Goal: Task Accomplishment & Management: Complete application form

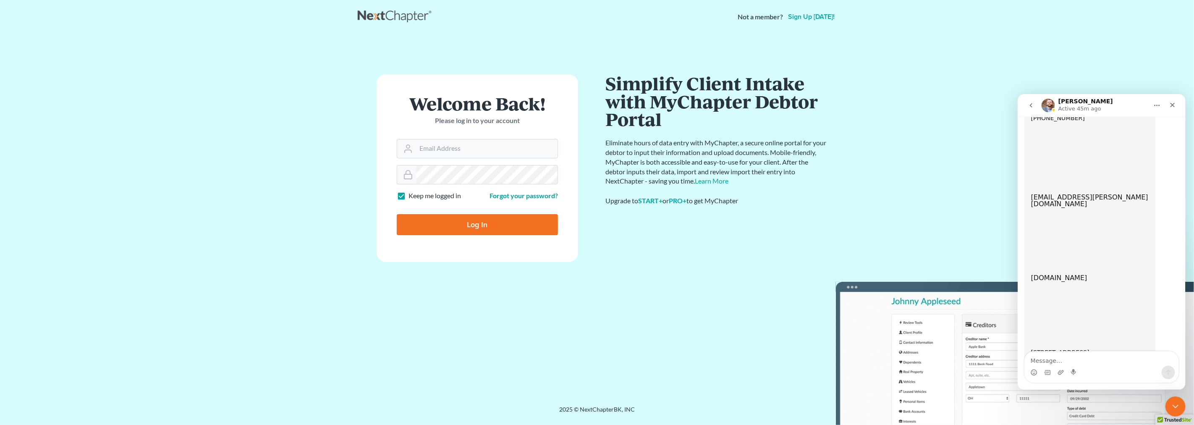
scroll to position [519, 0]
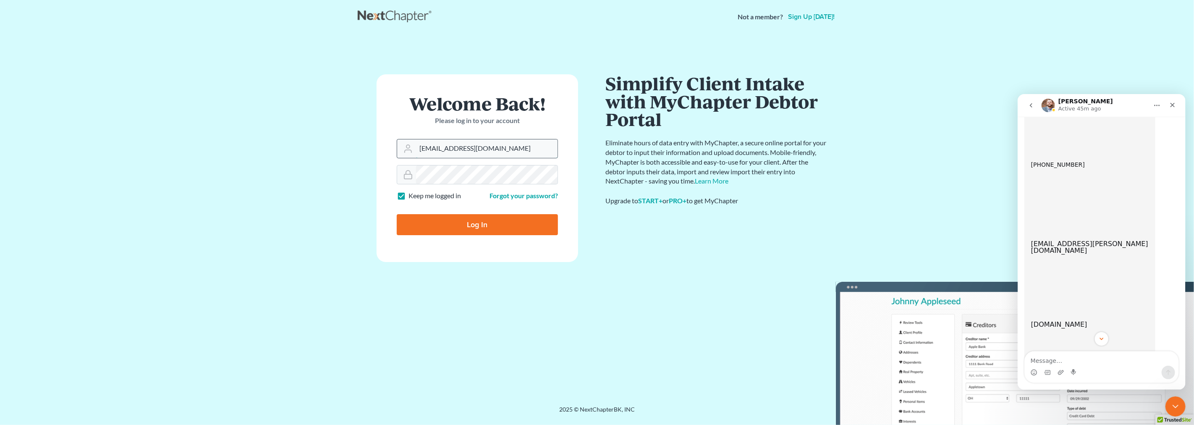
drag, startPoint x: 483, startPoint y: 146, endPoint x: 414, endPoint y: 148, distance: 69.3
click at [414, 148] on div "[EMAIL_ADDRESS][DOMAIN_NAME]" at bounding box center [477, 148] width 161 height 19
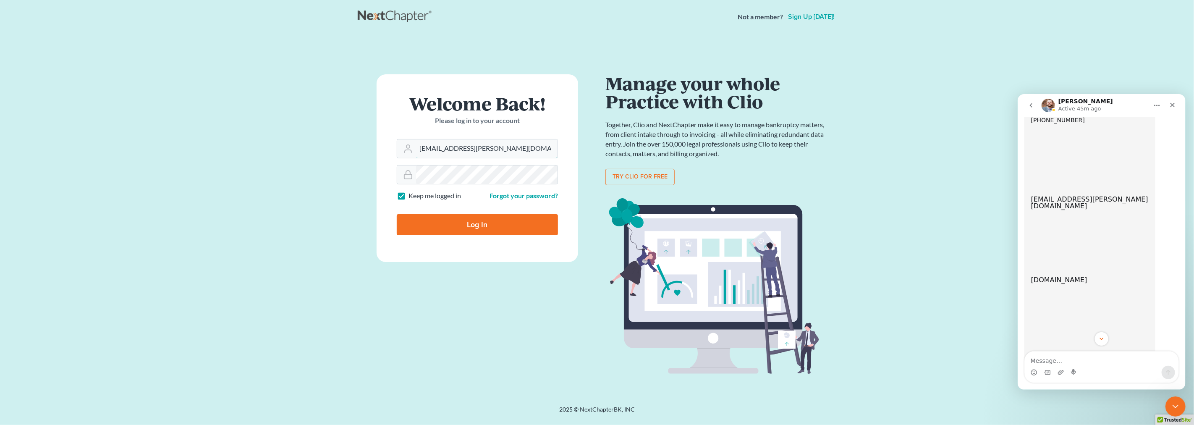
scroll to position [612, 0]
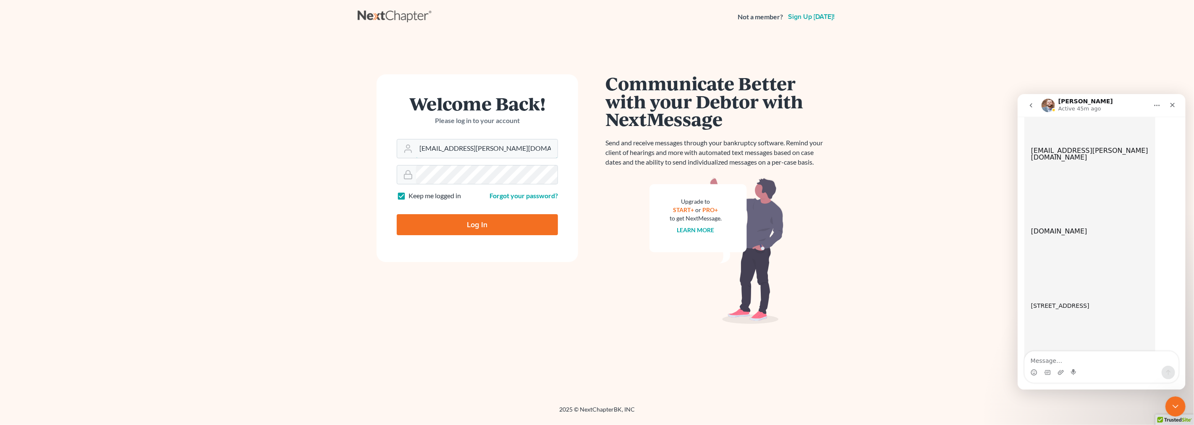
type input "[EMAIL_ADDRESS][PERSON_NAME][DOMAIN_NAME]"
click at [498, 221] on input "Log In" at bounding box center [477, 224] width 161 height 21
type input "Thinking..."
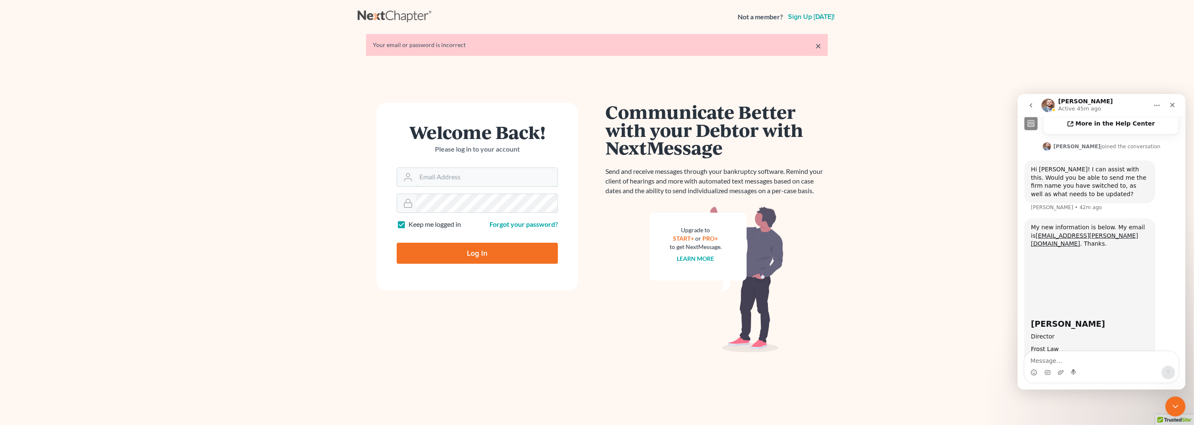
type input "[EMAIL_ADDRESS][DOMAIN_NAME]"
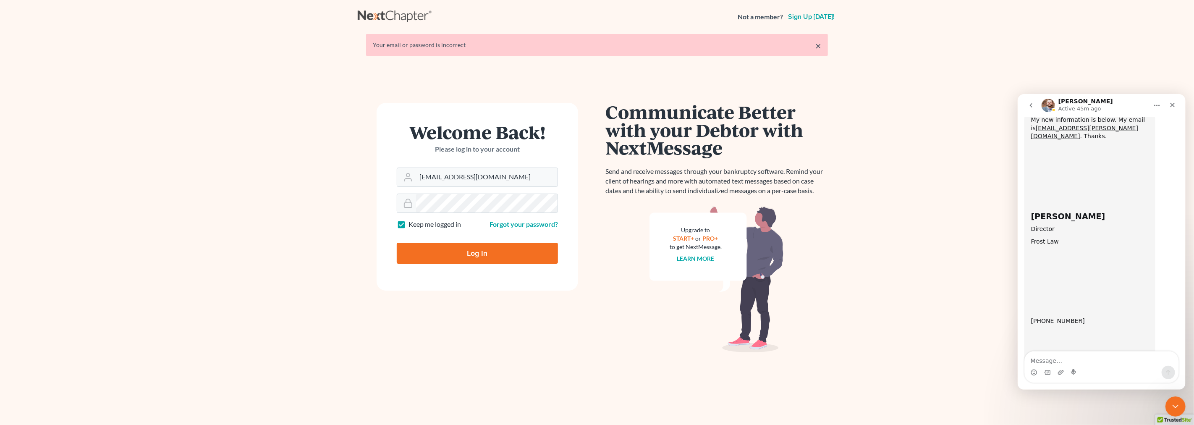
click at [471, 249] on input "Log In" at bounding box center [477, 253] width 161 height 21
type input "Thinking..."
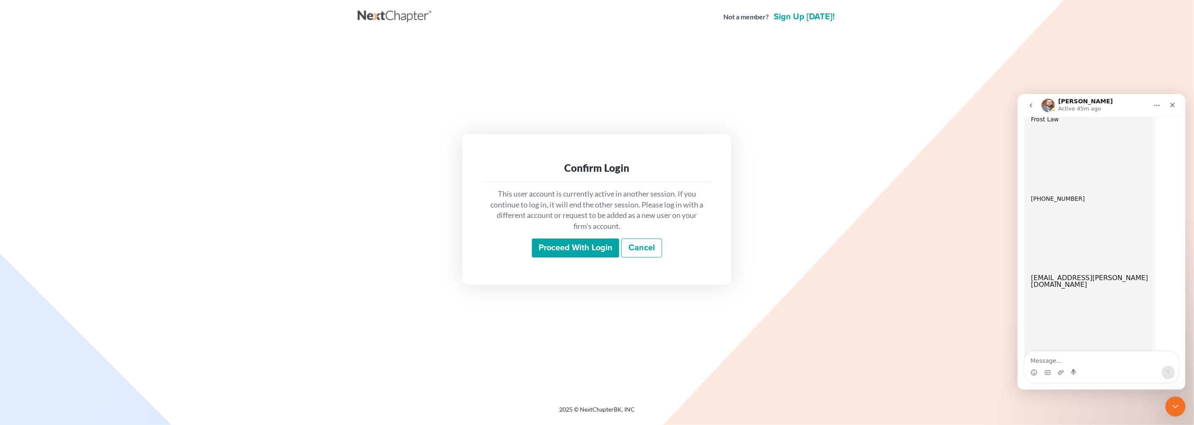
click at [559, 246] on input "Proceed with login" at bounding box center [575, 247] width 87 height 19
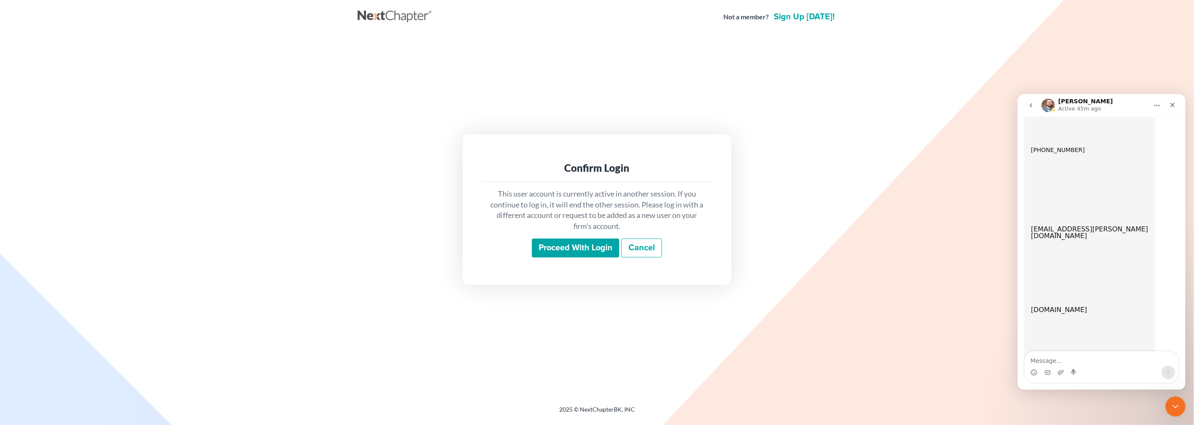
scroll to position [612, 0]
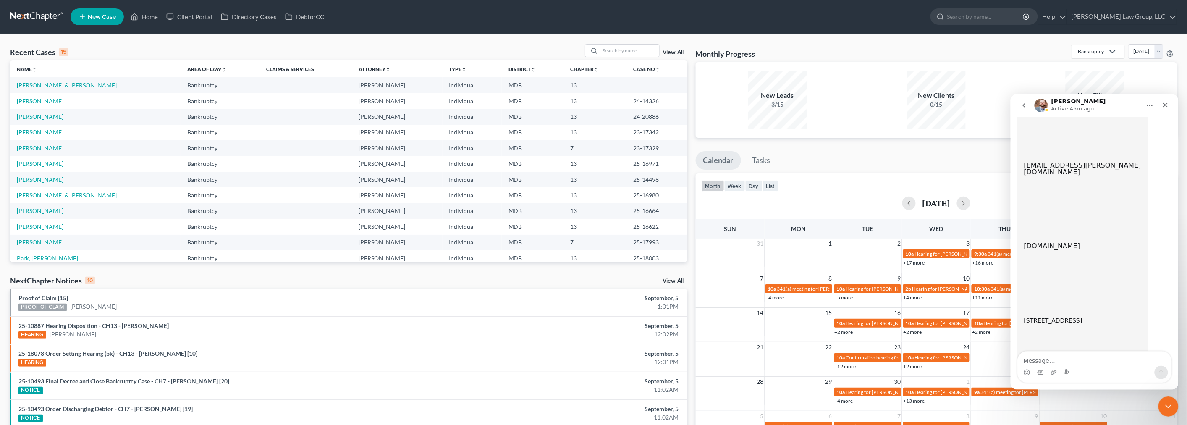
scroll to position [612, 0]
click at [51, 100] on link "[PERSON_NAME]" at bounding box center [40, 100] width 47 height 7
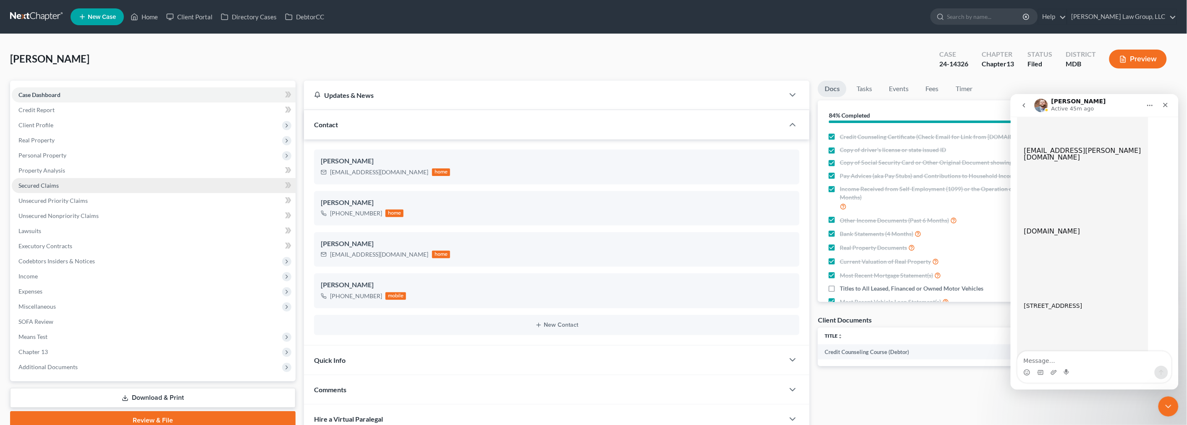
click at [59, 183] on link "Secured Claims" at bounding box center [154, 185] width 284 height 15
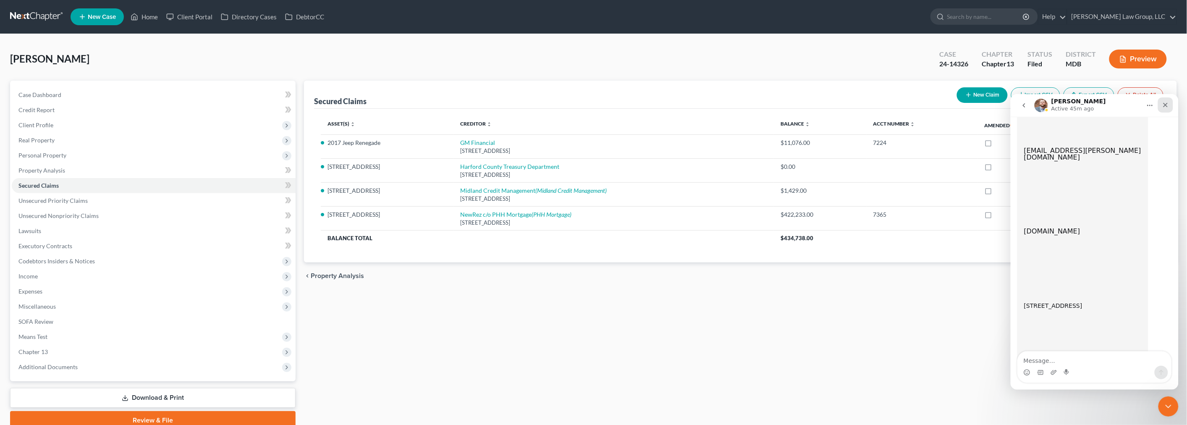
click at [1165, 105] on icon "Close" at bounding box center [1165, 104] width 7 height 7
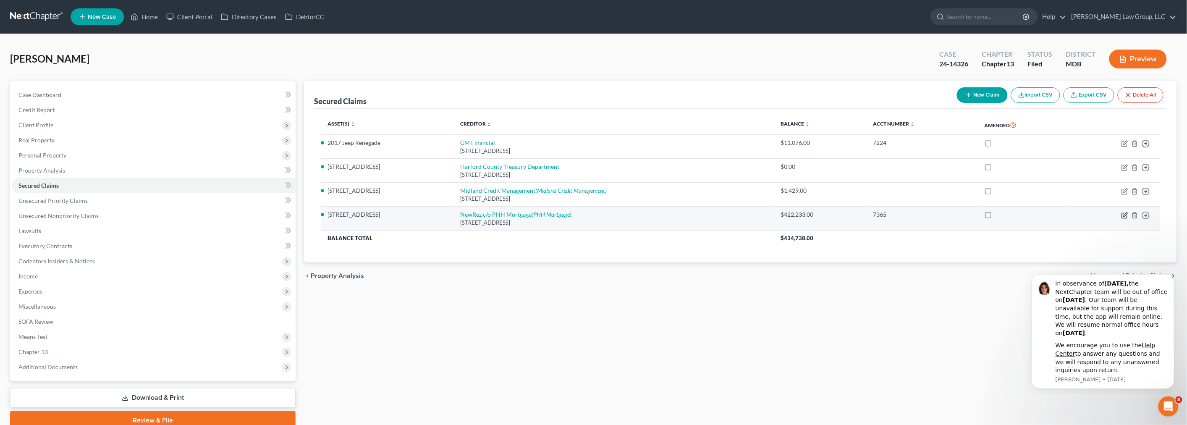
click at [1127, 215] on icon "button" at bounding box center [1125, 215] width 7 height 7
select select "9"
select select "3"
select select "0"
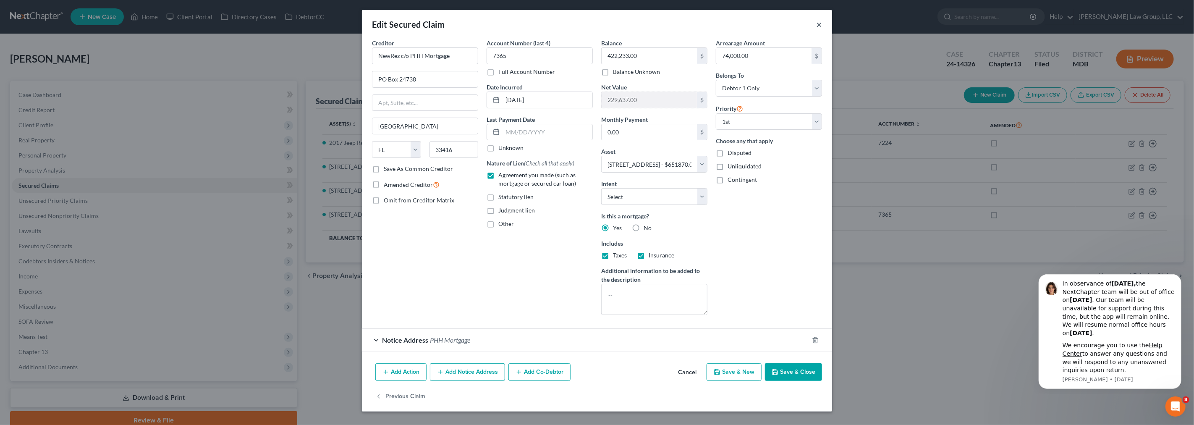
click at [821, 27] on button "×" at bounding box center [819, 24] width 6 height 10
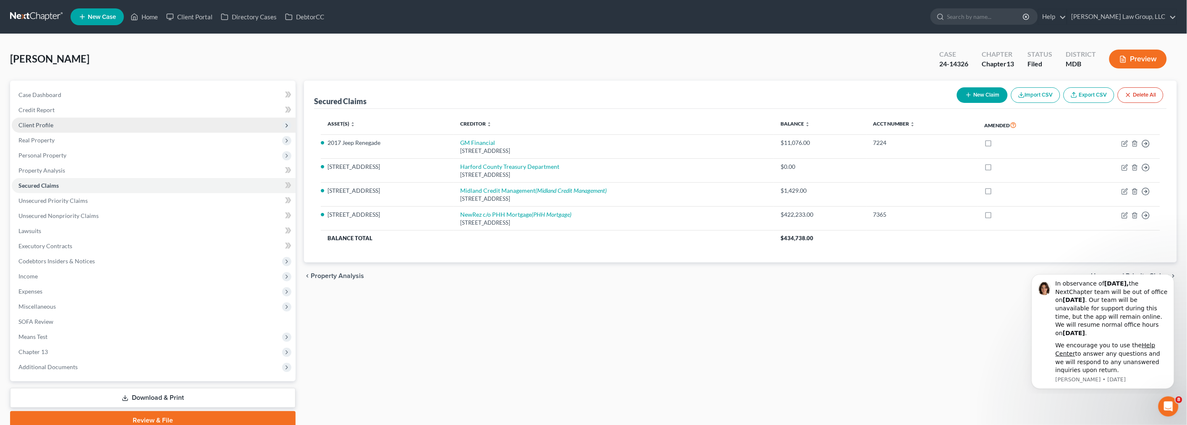
click at [41, 121] on span "Client Profile" at bounding box center [35, 124] width 35 height 7
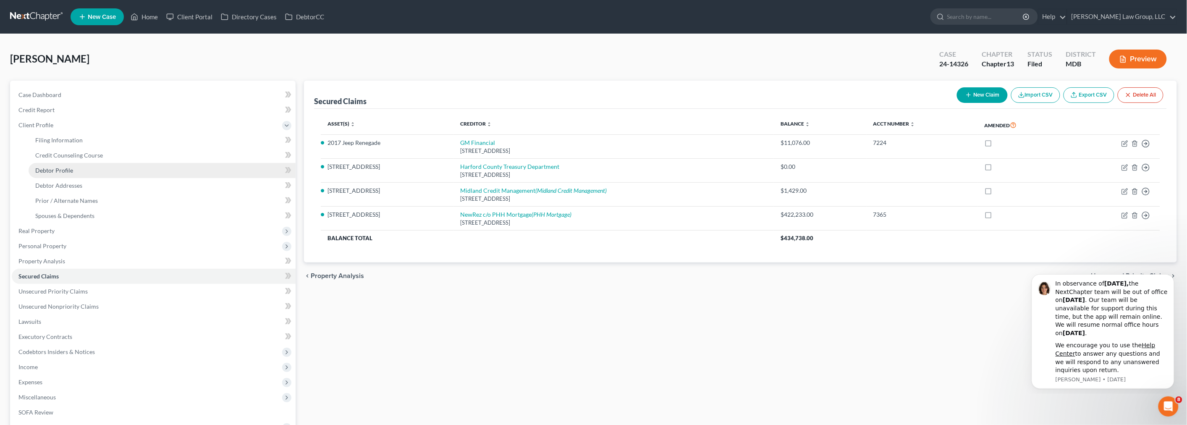
click at [55, 170] on span "Debtor Profile" at bounding box center [54, 170] width 38 height 7
select select "1"
select select "2"
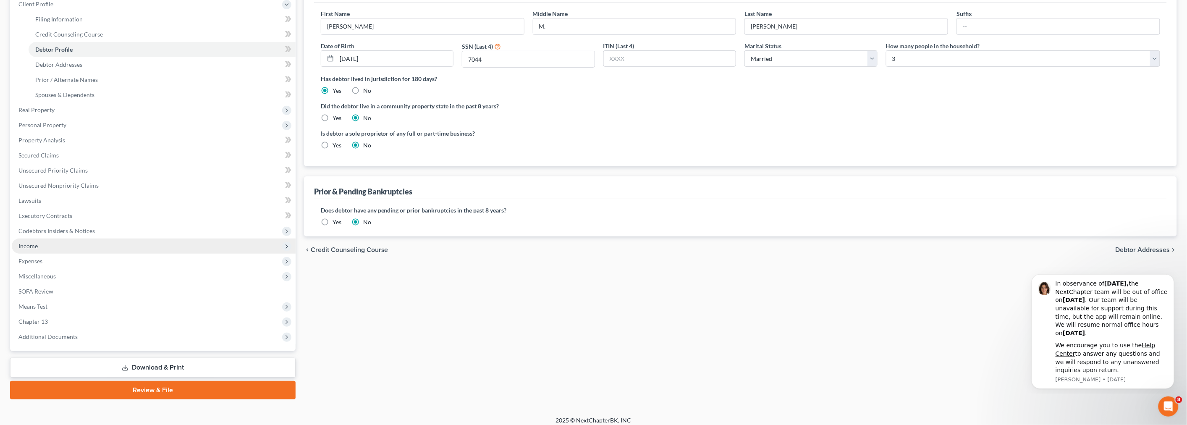
scroll to position [126, 0]
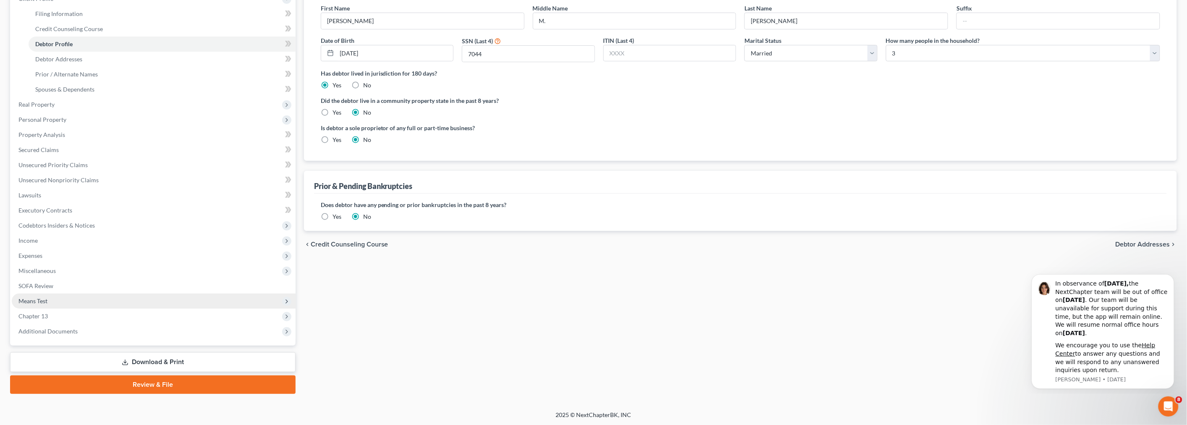
click at [69, 297] on span "Means Test" at bounding box center [154, 301] width 284 height 15
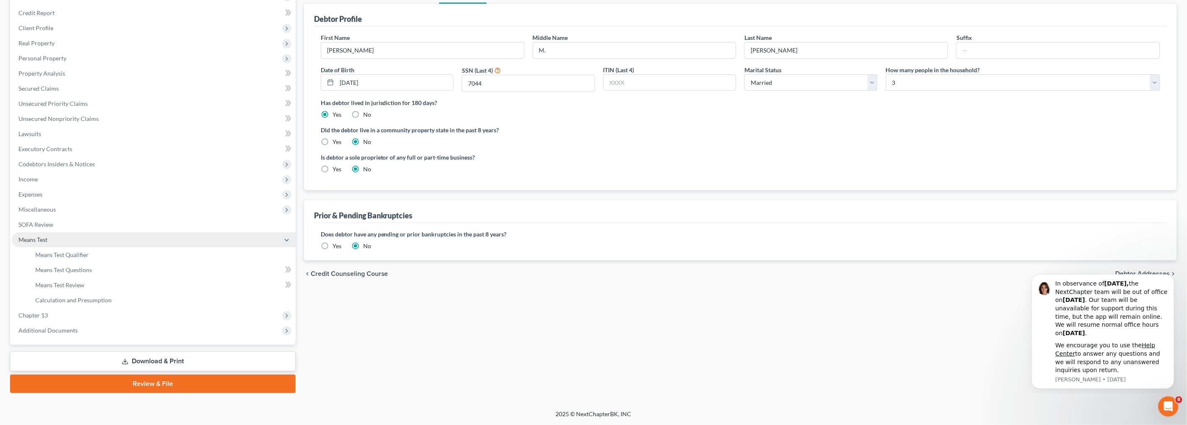
scroll to position [96, 0]
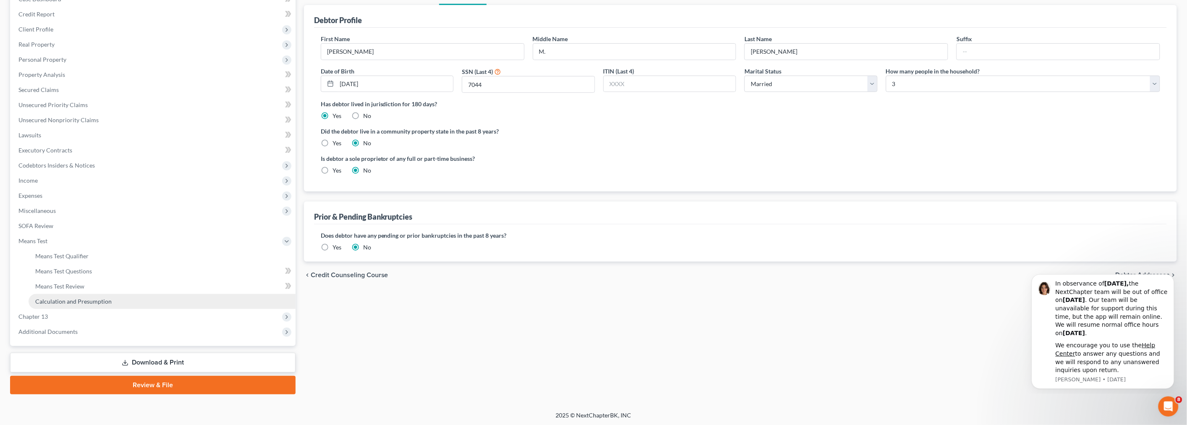
click at [110, 297] on link "Calculation and Presumption" at bounding box center [162, 301] width 267 height 15
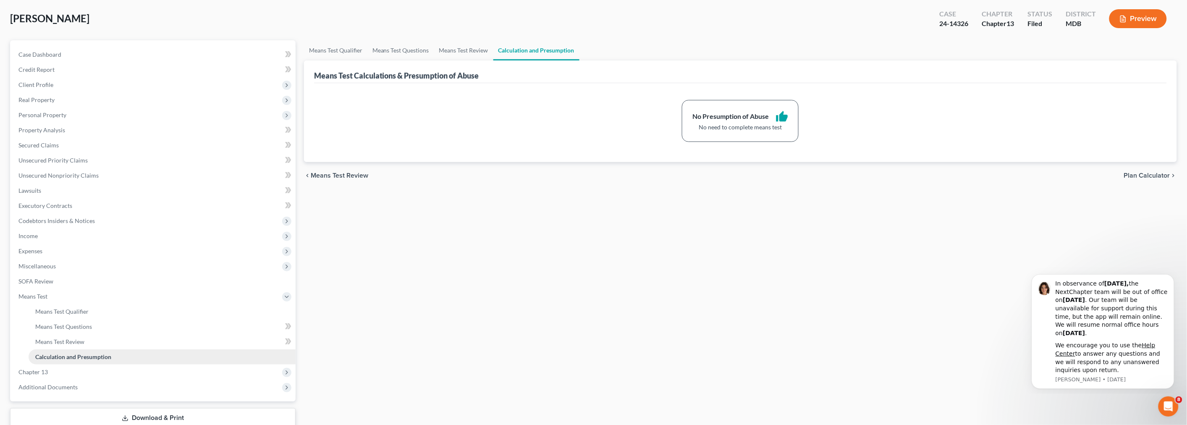
scroll to position [93, 0]
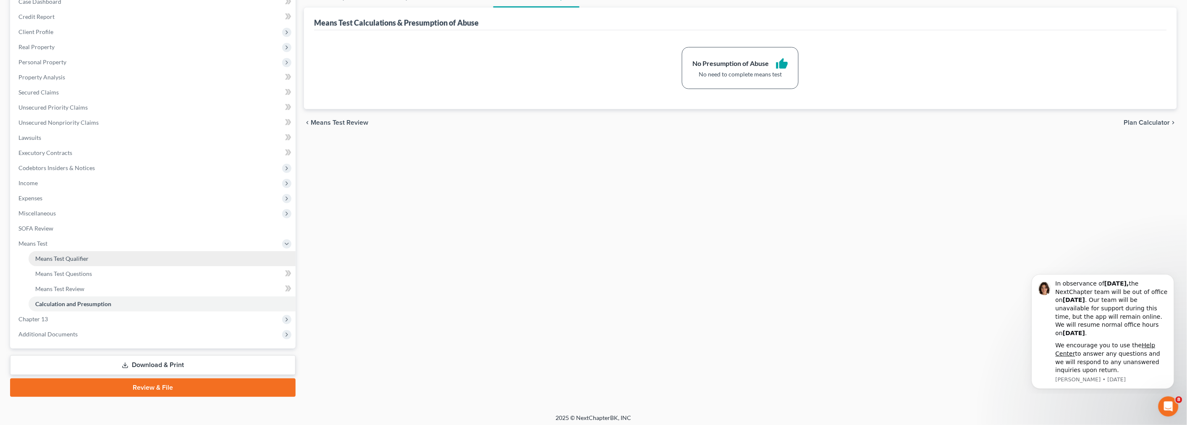
click at [82, 263] on link "Means Test Qualifier" at bounding box center [162, 258] width 267 height 15
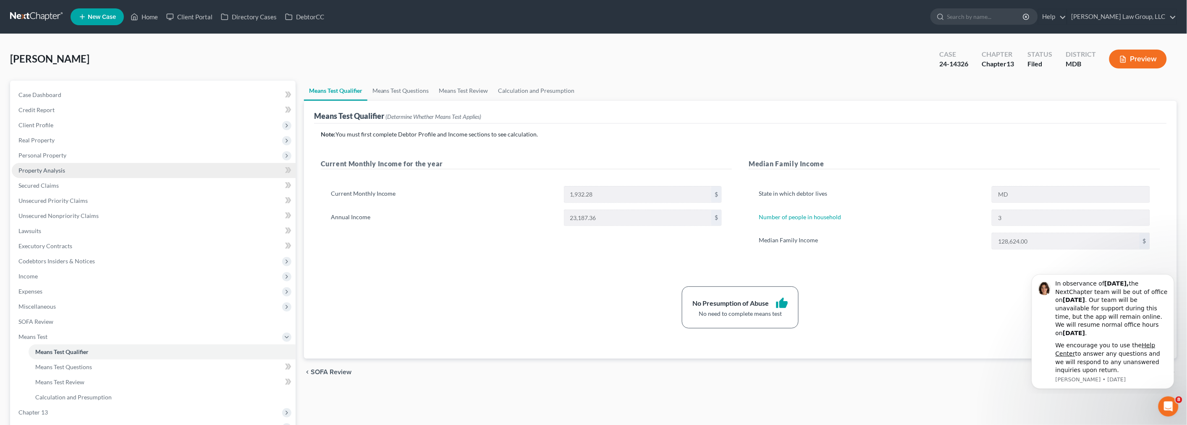
click at [52, 168] on span "Property Analysis" at bounding box center [41, 170] width 47 height 7
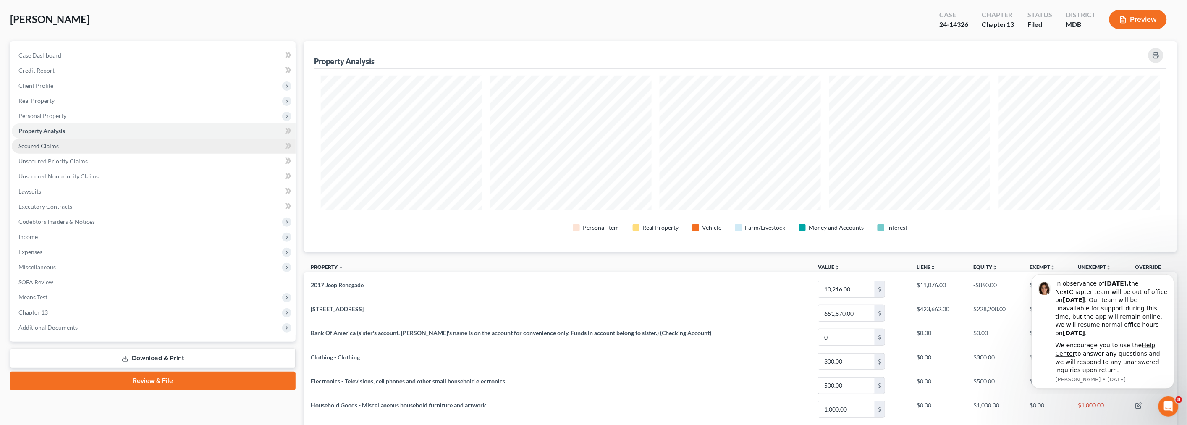
scroll to position [93, 0]
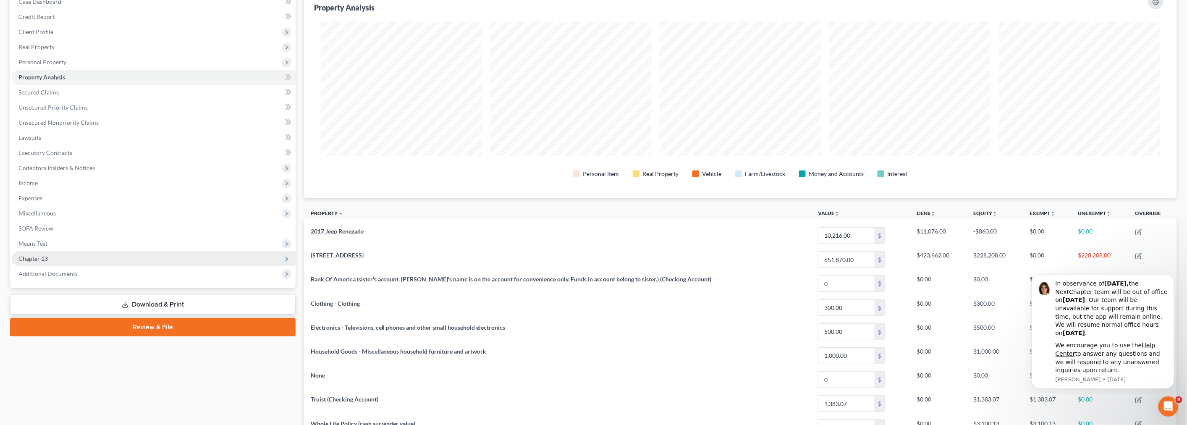
click at [87, 252] on span "Chapter 13" at bounding box center [154, 258] width 284 height 15
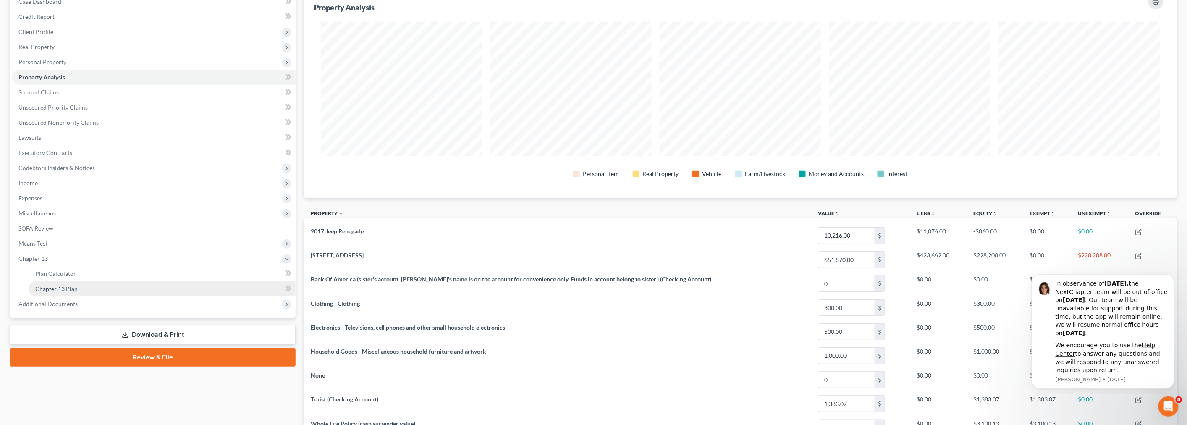
click at [79, 284] on link "Chapter 13 Plan" at bounding box center [162, 288] width 267 height 15
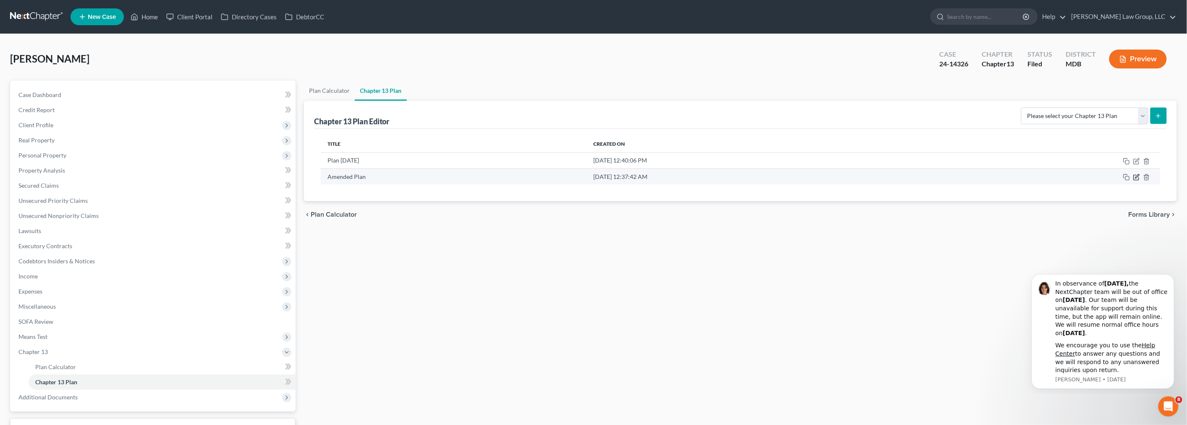
click at [1136, 177] on icon "button" at bounding box center [1137, 176] width 4 height 4
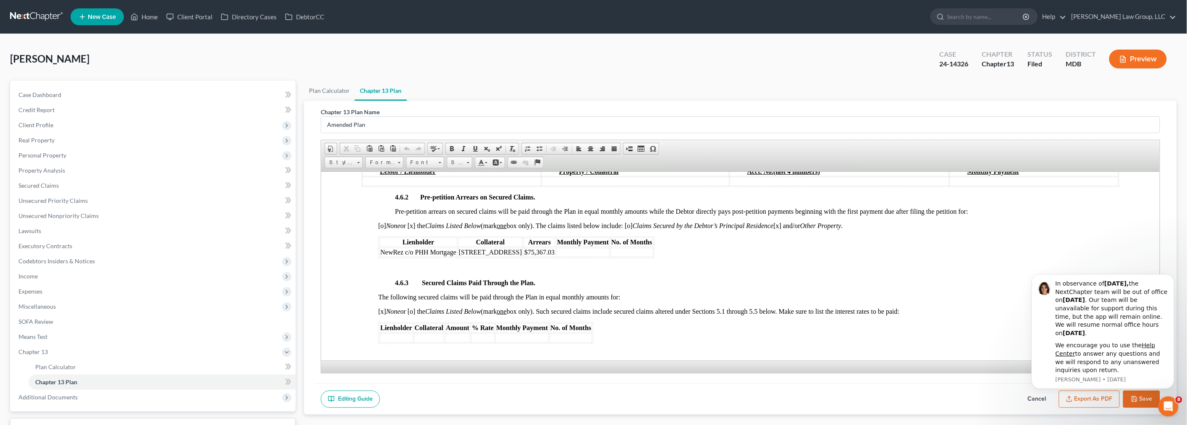
scroll to position [1231, 0]
click at [94, 218] on span "Unsecured Nonpriority Claims" at bounding box center [58, 215] width 80 height 7
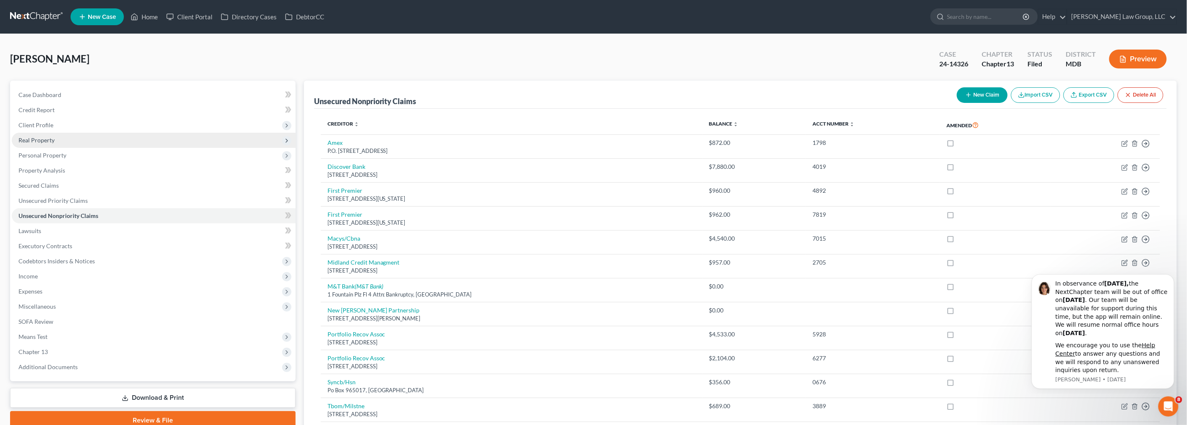
click at [63, 144] on span "Real Property" at bounding box center [154, 140] width 284 height 15
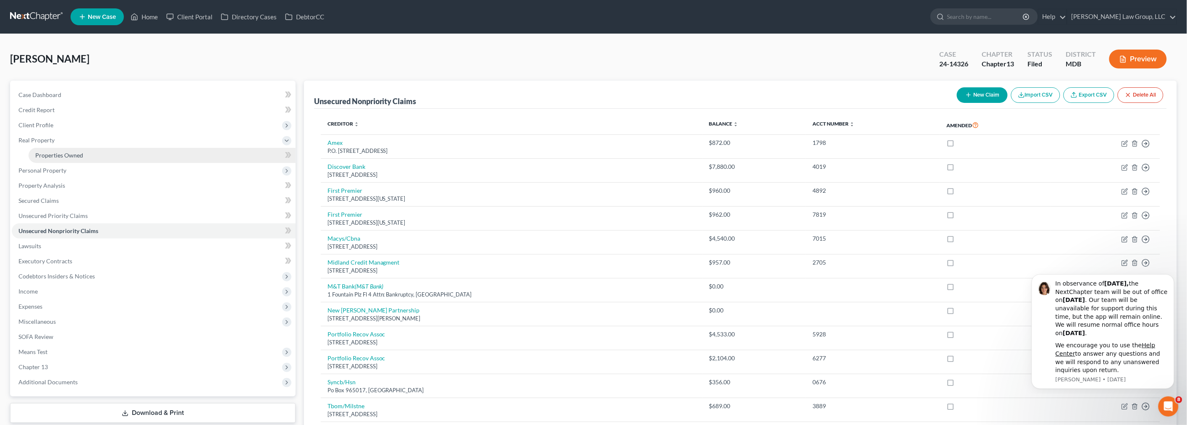
click at [66, 155] on span "Properties Owned" at bounding box center [59, 155] width 48 height 7
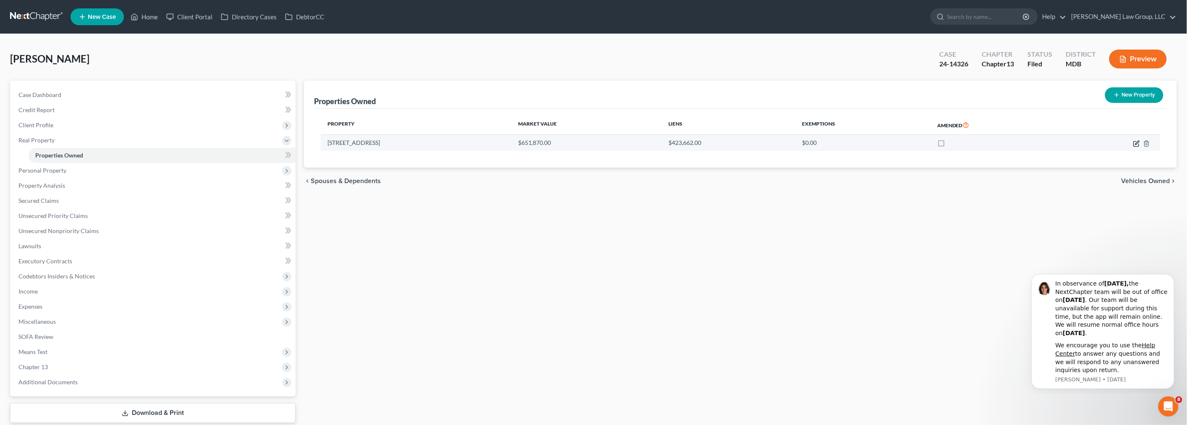
click at [1137, 144] on icon "button" at bounding box center [1137, 143] width 4 height 4
select select "21"
select select "12"
select select "3"
select select "1"
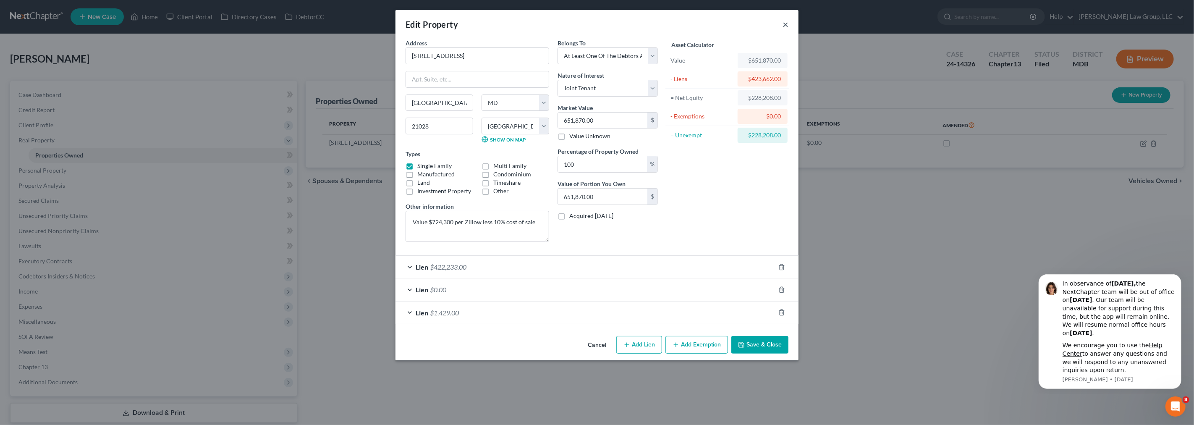
click at [788, 27] on button "×" at bounding box center [786, 24] width 6 height 10
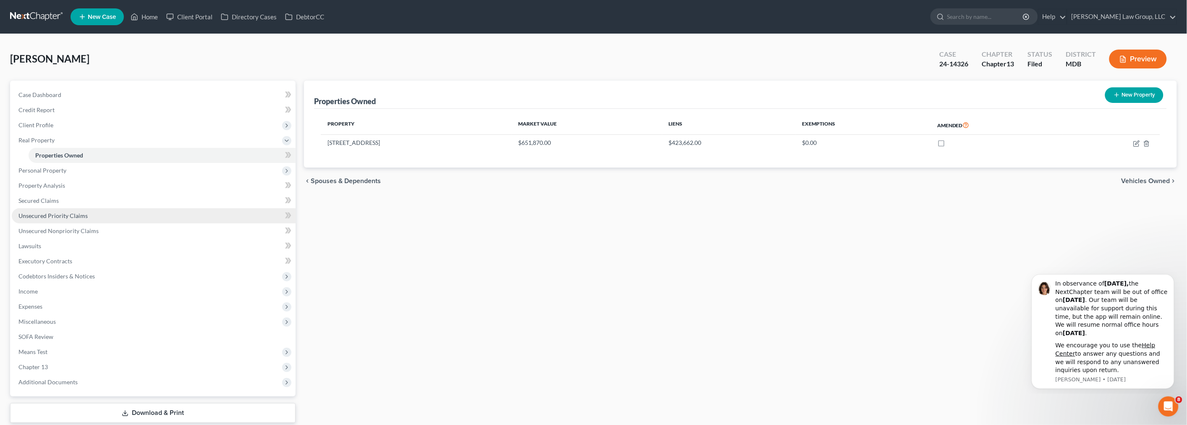
click at [90, 217] on link "Unsecured Priority Claims" at bounding box center [154, 215] width 284 height 15
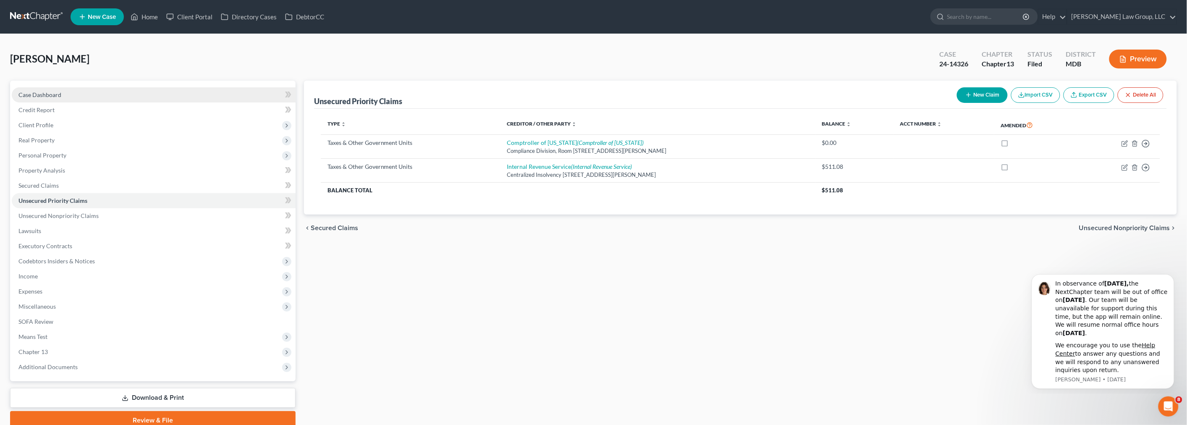
click at [81, 100] on link "Case Dashboard" at bounding box center [154, 94] width 284 height 15
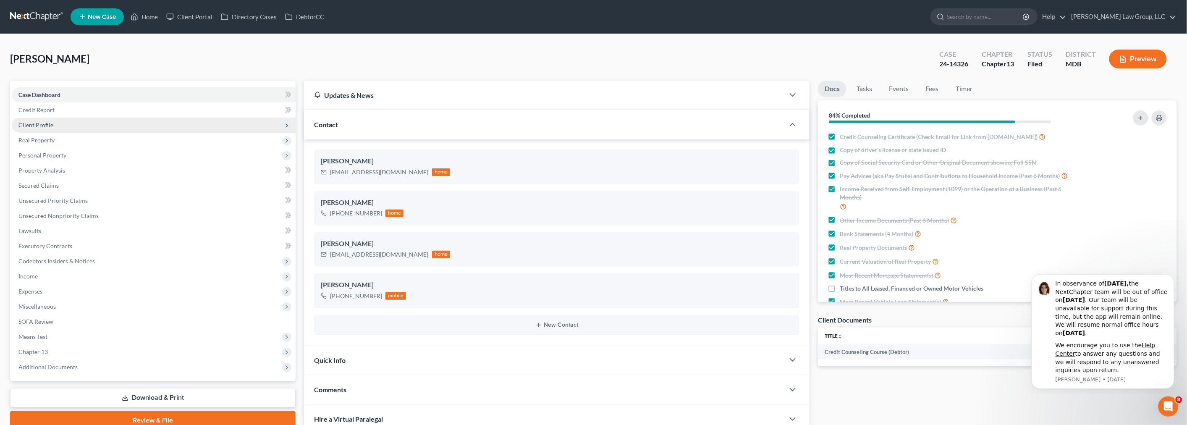
click at [69, 122] on span "Client Profile" at bounding box center [154, 125] width 284 height 15
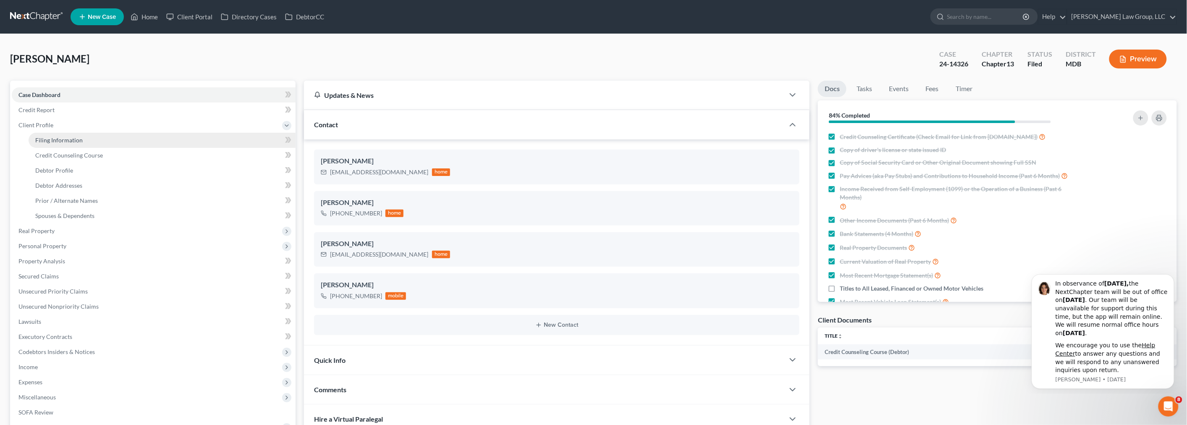
click at [76, 141] on span "Filing Information" at bounding box center [58, 139] width 47 height 7
select select "1"
select select "0"
select select "3"
select select "21"
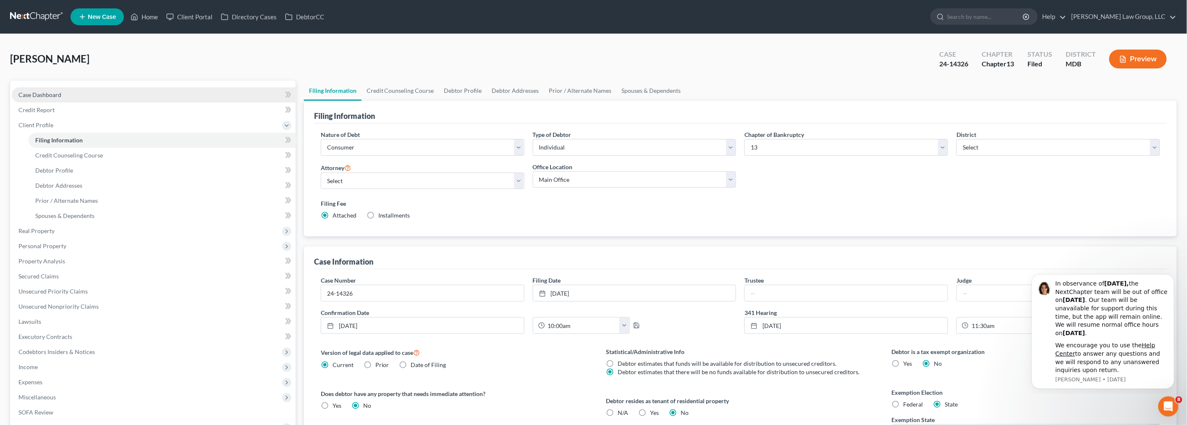
click at [58, 91] on span "Case Dashboard" at bounding box center [39, 94] width 43 height 7
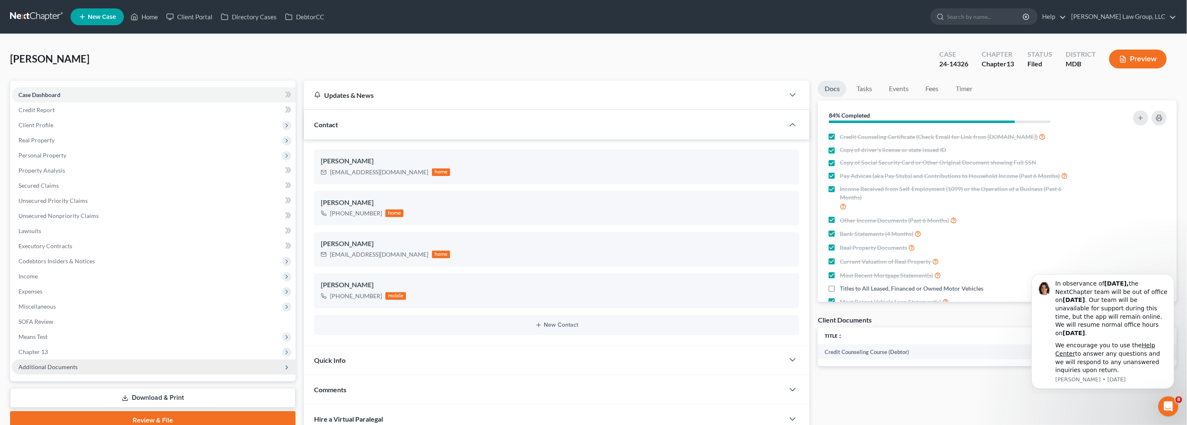
click at [89, 362] on span "Additional Documents" at bounding box center [154, 366] width 284 height 15
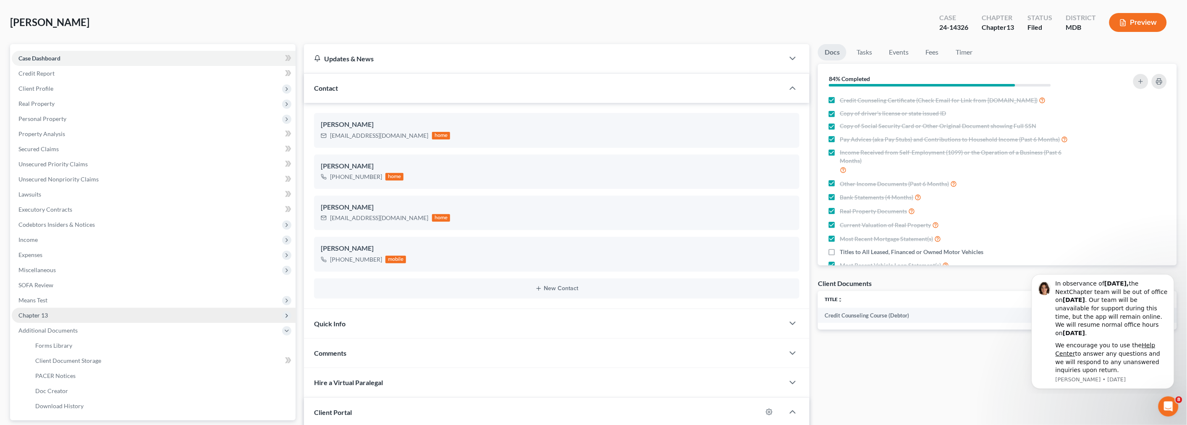
scroll to position [93, 0]
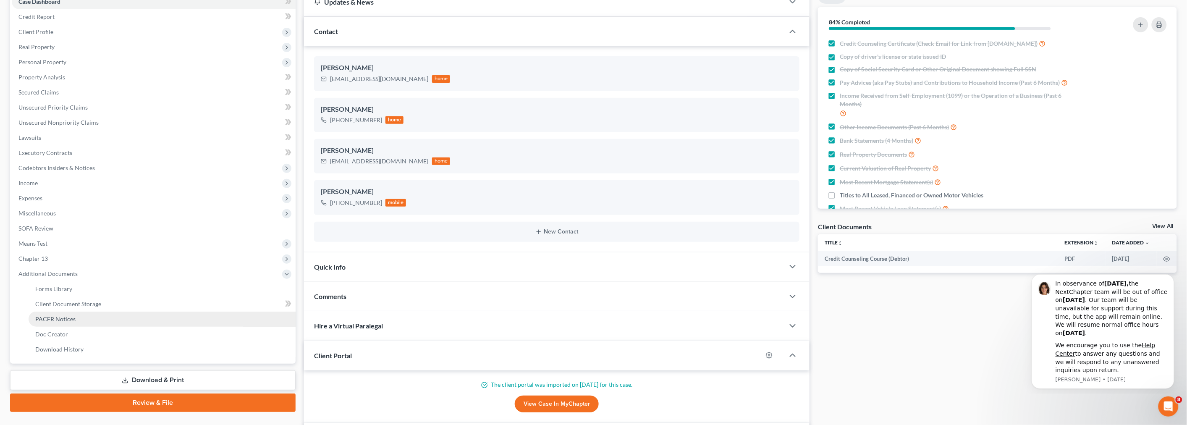
click at [103, 321] on link "PACER Notices" at bounding box center [162, 319] width 267 height 15
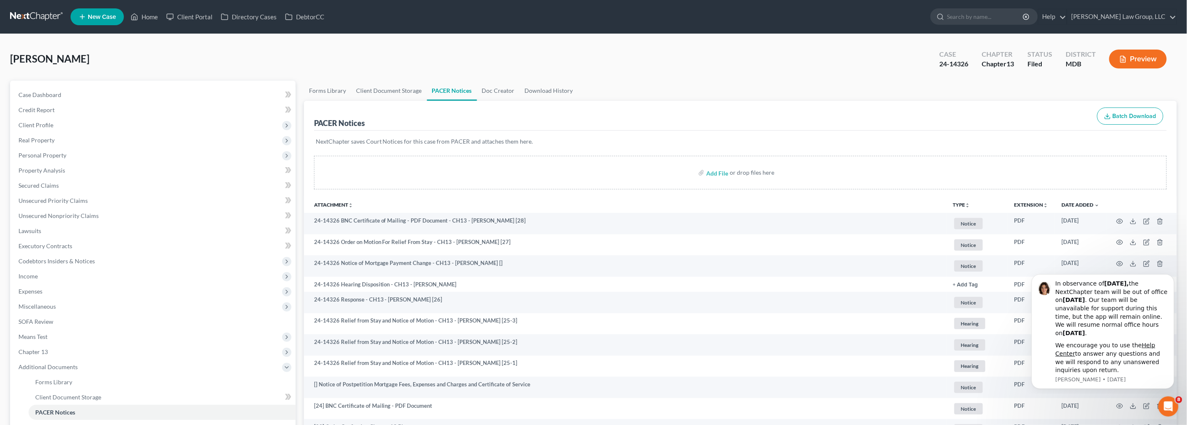
click at [963, 206] on button "TYPE unfold_more" at bounding box center [961, 204] width 17 height 5
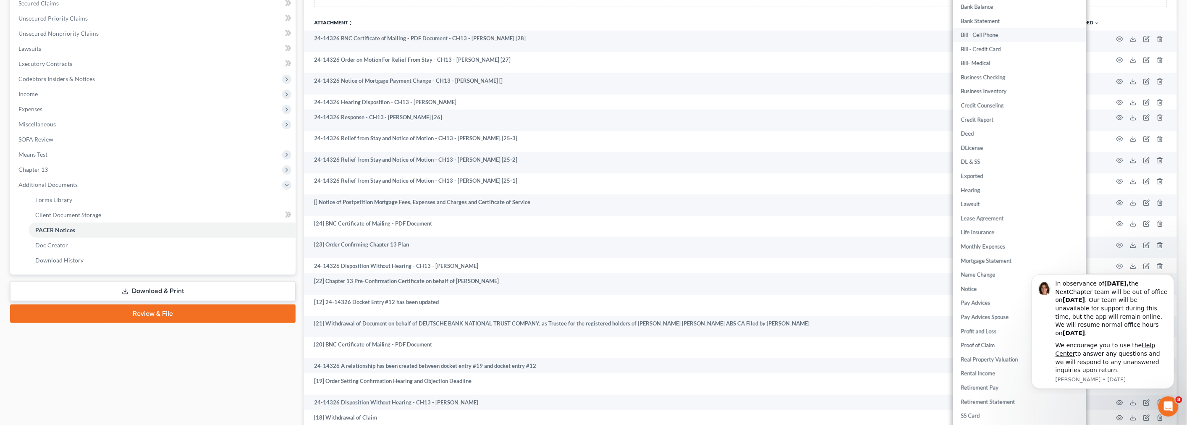
scroll to position [233, 0]
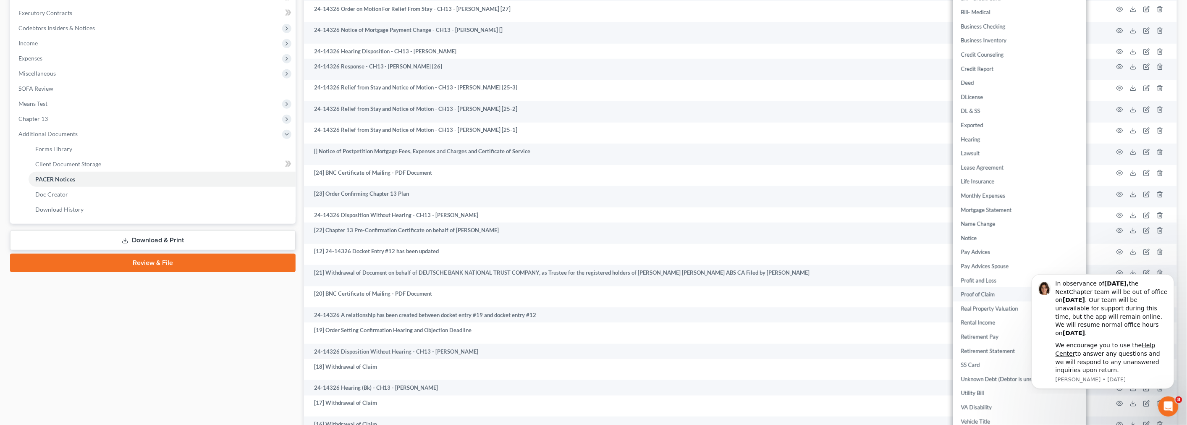
click at [985, 292] on link "Proof of Claim" at bounding box center [1019, 295] width 133 height 14
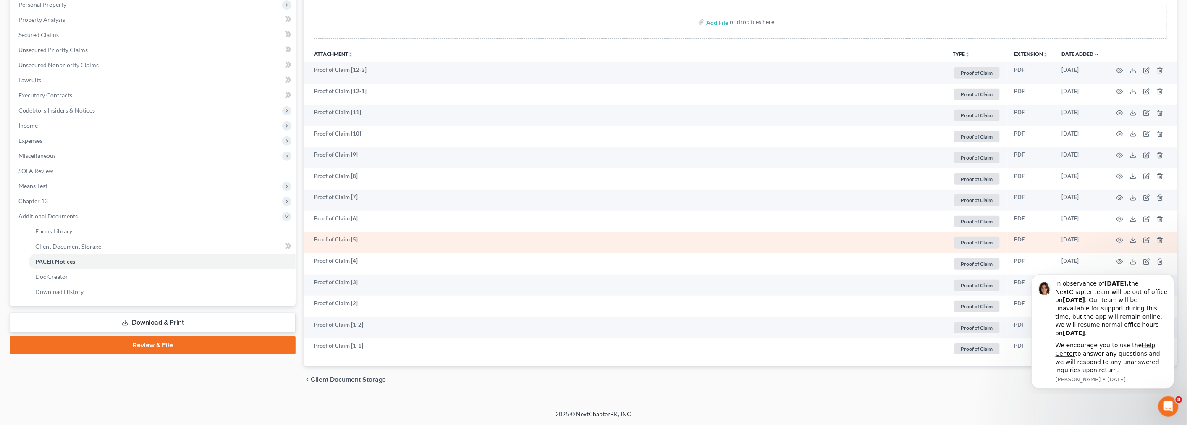
scroll to position [150, 0]
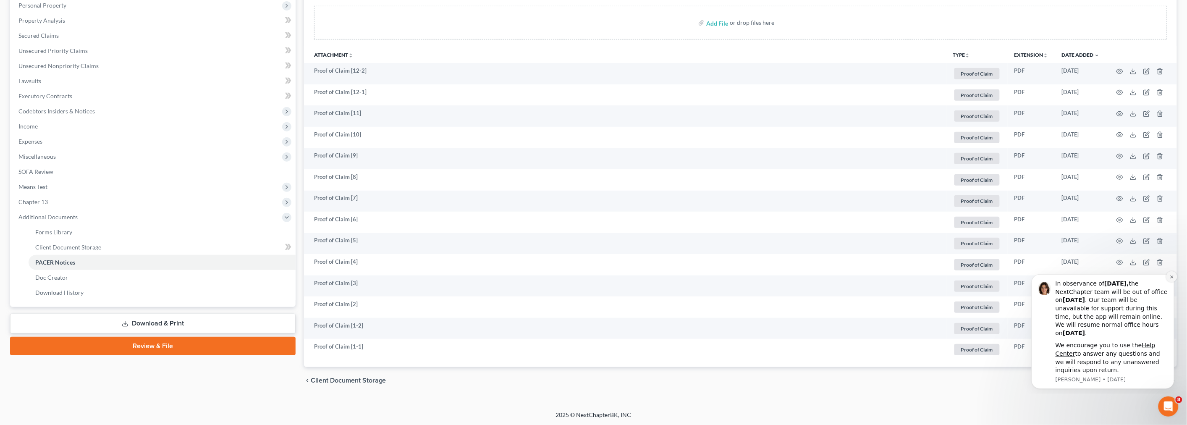
click at [1171, 277] on icon "Dismiss notification" at bounding box center [1171, 276] width 3 height 3
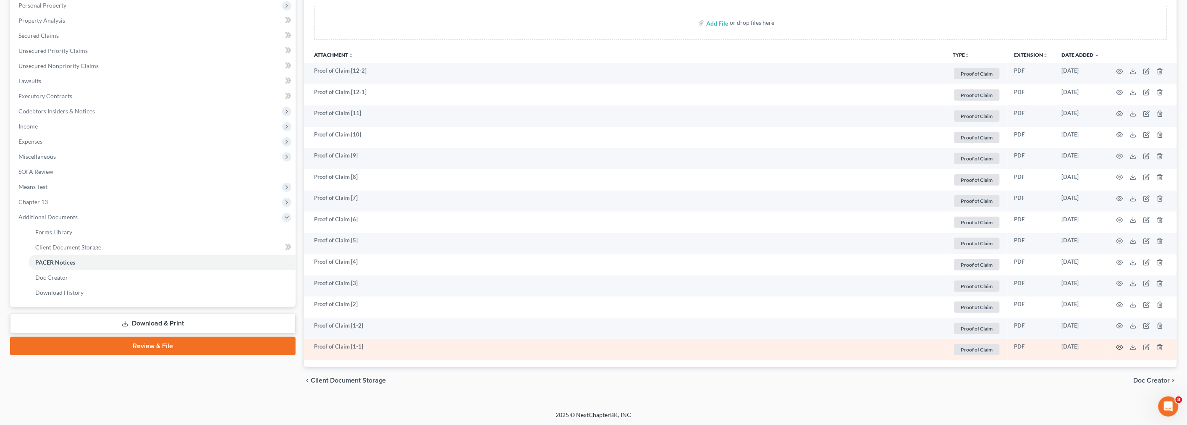
click at [1118, 346] on icon "button" at bounding box center [1119, 347] width 7 height 7
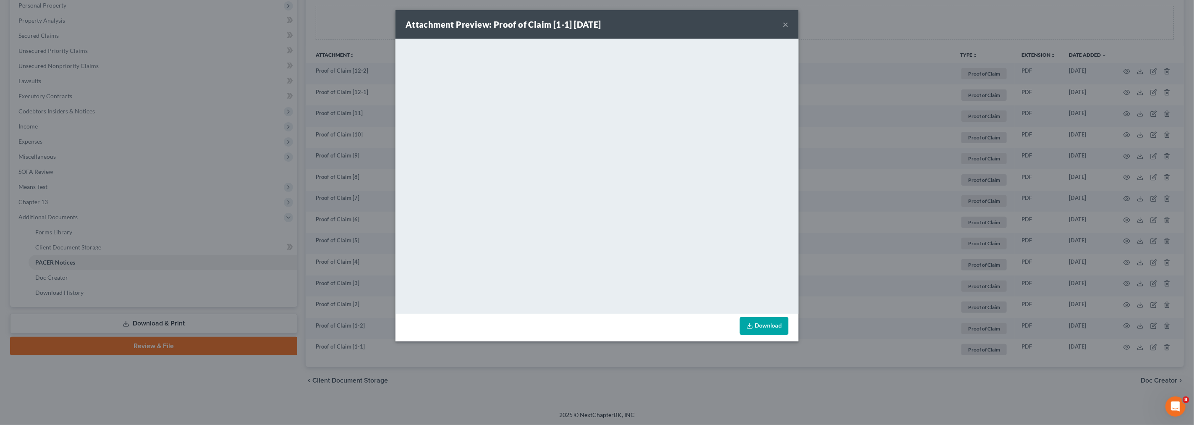
click at [784, 24] on button "×" at bounding box center [786, 24] width 6 height 10
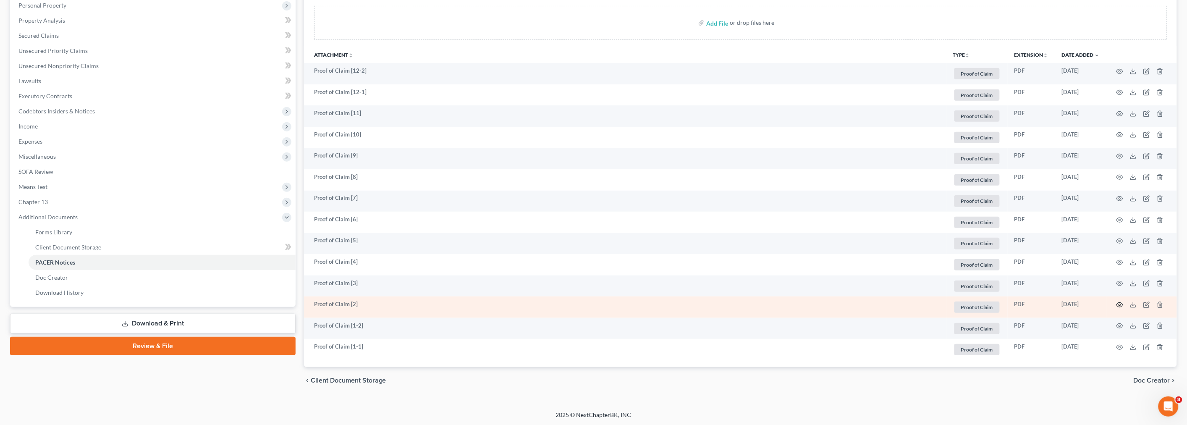
click at [1119, 301] on icon "button" at bounding box center [1119, 304] width 7 height 7
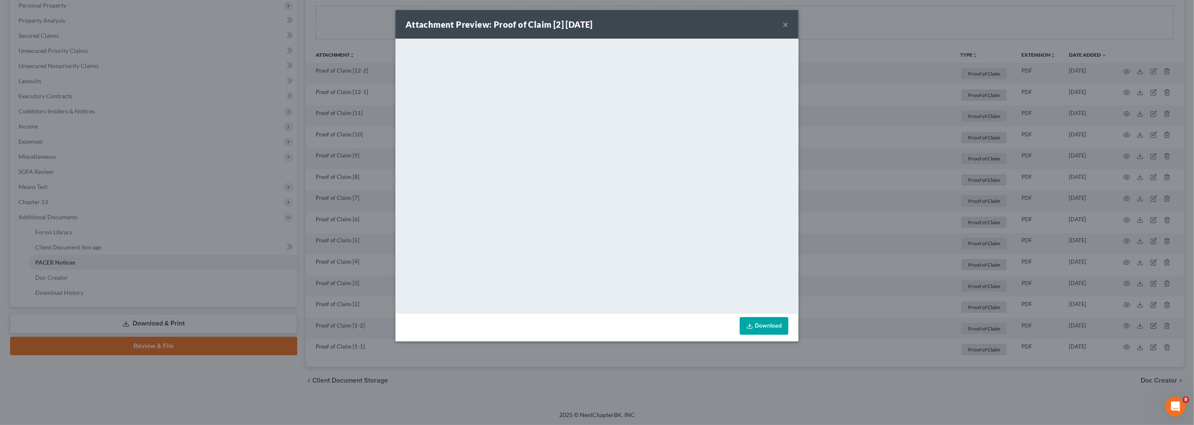
click at [786, 24] on button "×" at bounding box center [786, 24] width 6 height 10
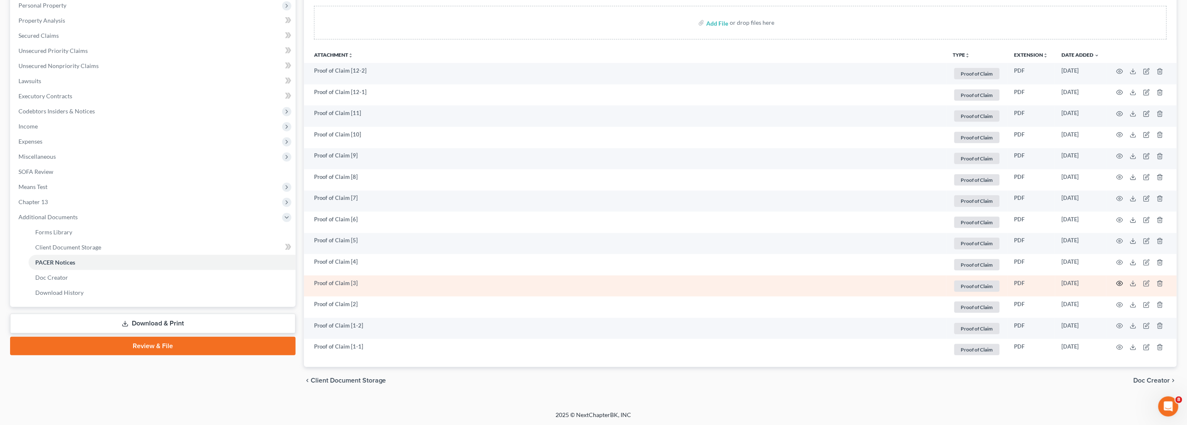
click at [1117, 282] on icon "button" at bounding box center [1119, 283] width 7 height 7
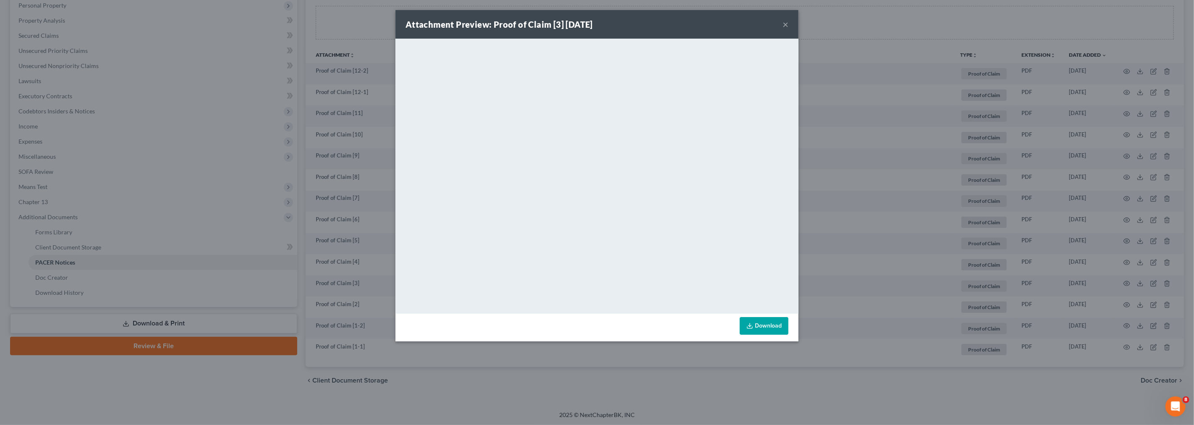
click at [785, 19] on button "×" at bounding box center [786, 24] width 6 height 10
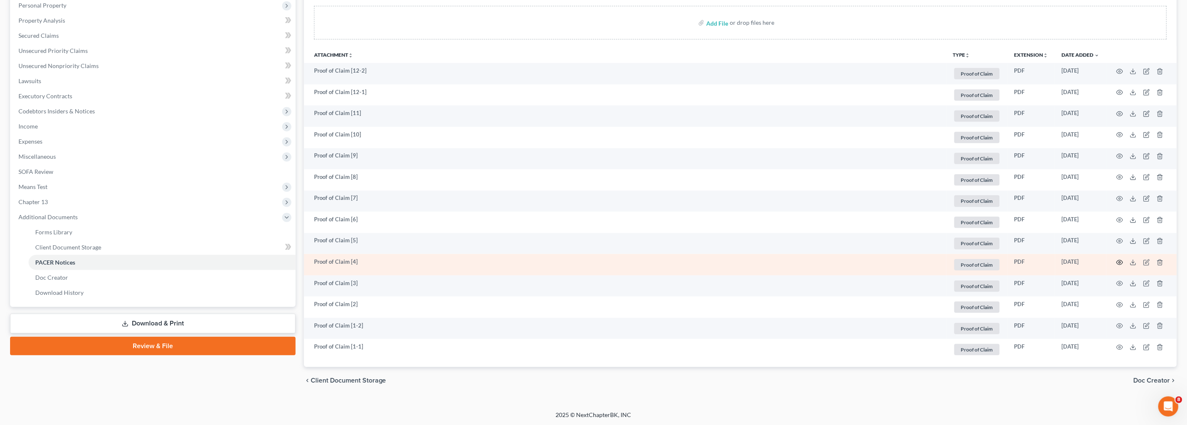
click at [1120, 260] on icon "button" at bounding box center [1119, 262] width 7 height 7
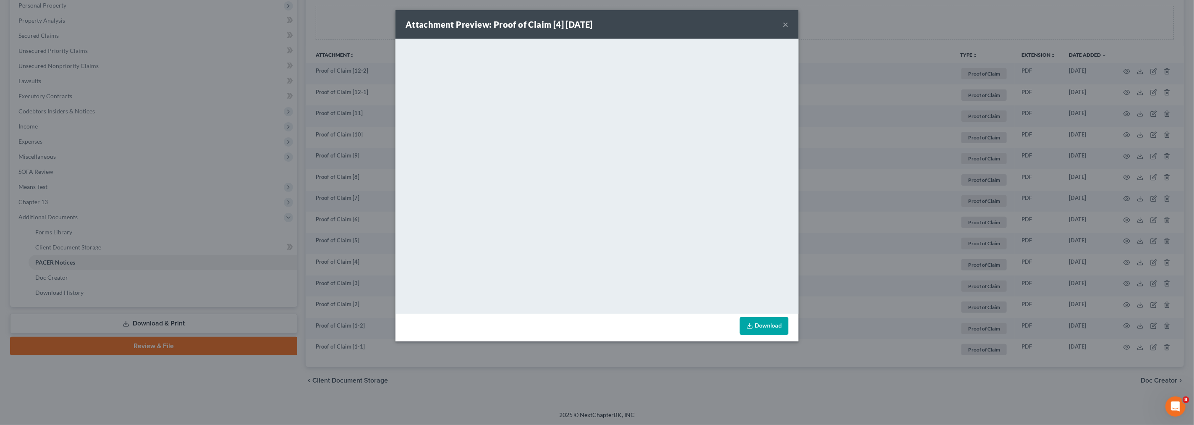
click at [787, 24] on button "×" at bounding box center [786, 24] width 6 height 10
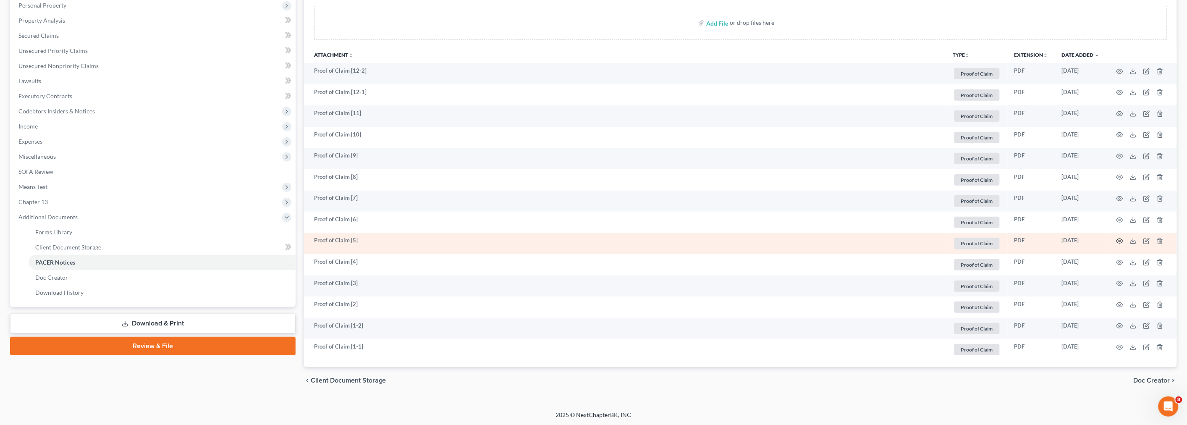
click at [1119, 241] on icon "button" at bounding box center [1119, 241] width 7 height 7
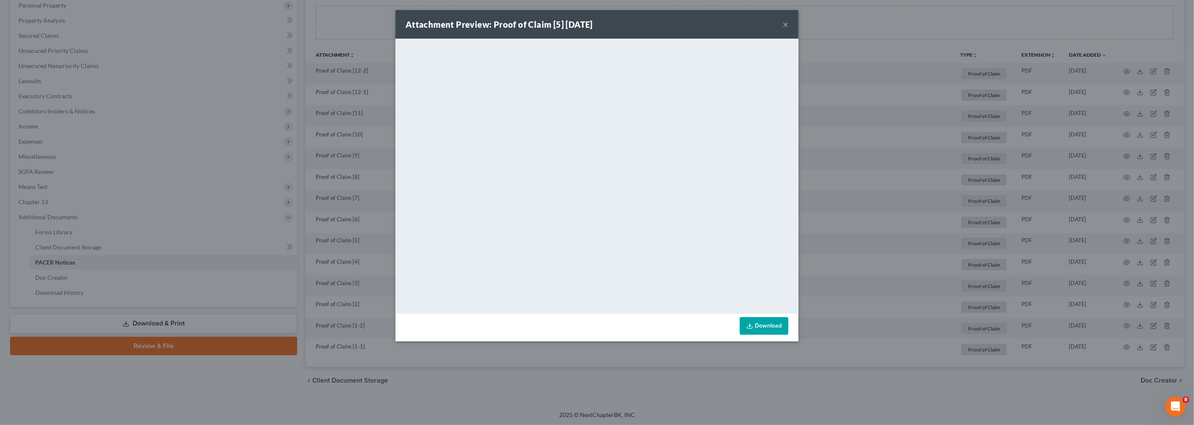
click at [786, 21] on button "×" at bounding box center [786, 24] width 6 height 10
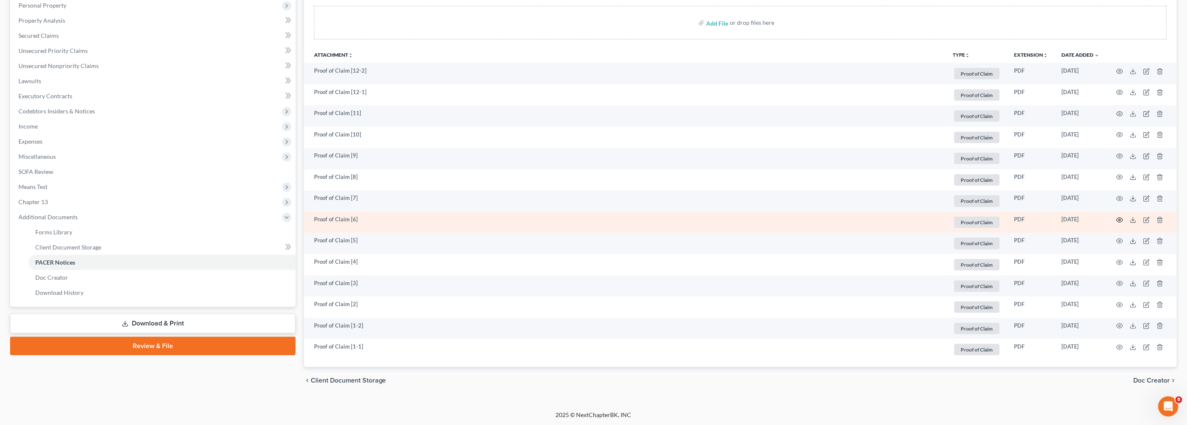
click at [1121, 217] on icon "button" at bounding box center [1119, 220] width 7 height 7
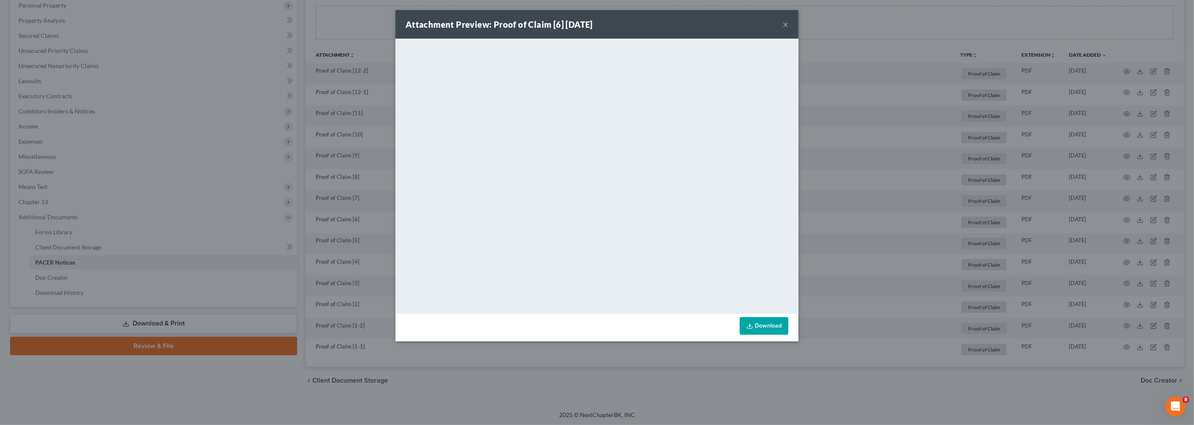
click at [785, 22] on button "×" at bounding box center [786, 24] width 6 height 10
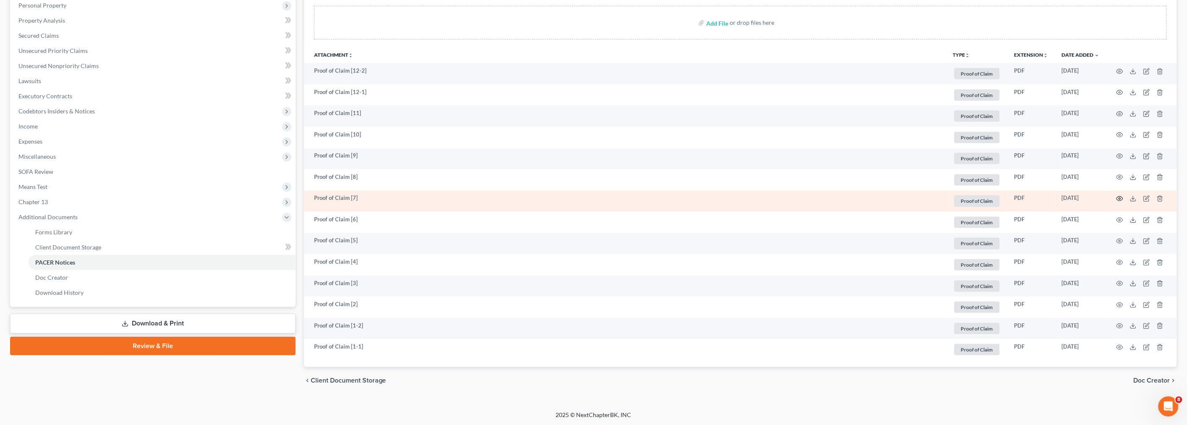
click at [1117, 198] on icon "button" at bounding box center [1119, 198] width 7 height 7
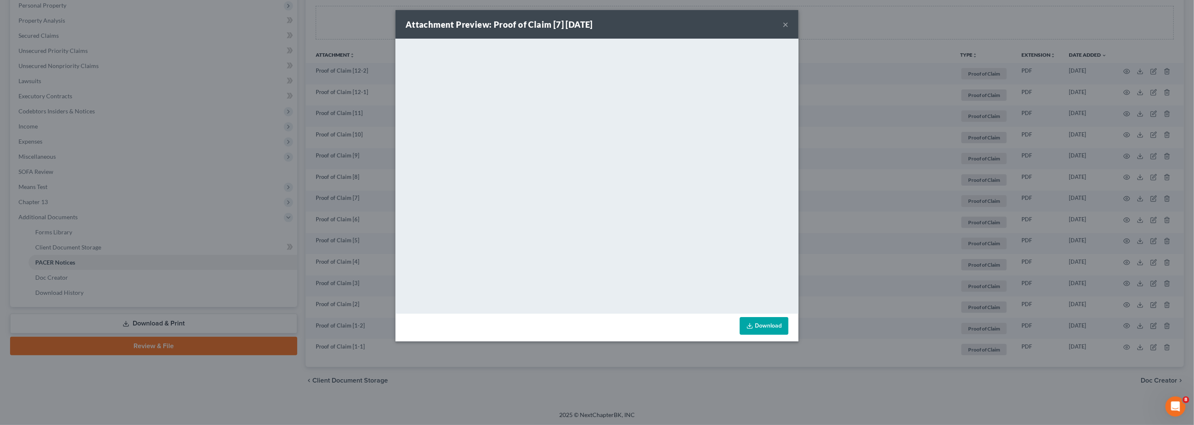
click at [784, 25] on button "×" at bounding box center [786, 24] width 6 height 10
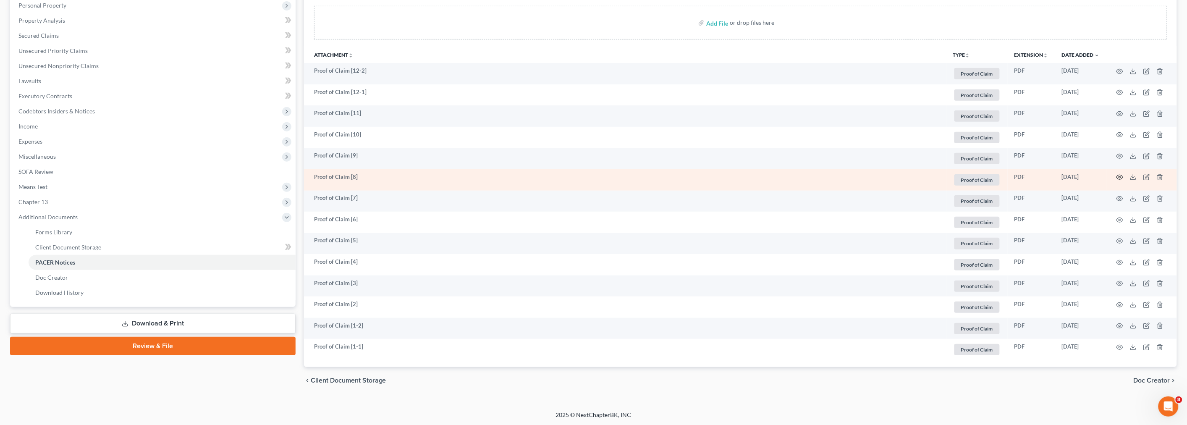
click at [1120, 176] on icon "button" at bounding box center [1119, 177] width 7 height 7
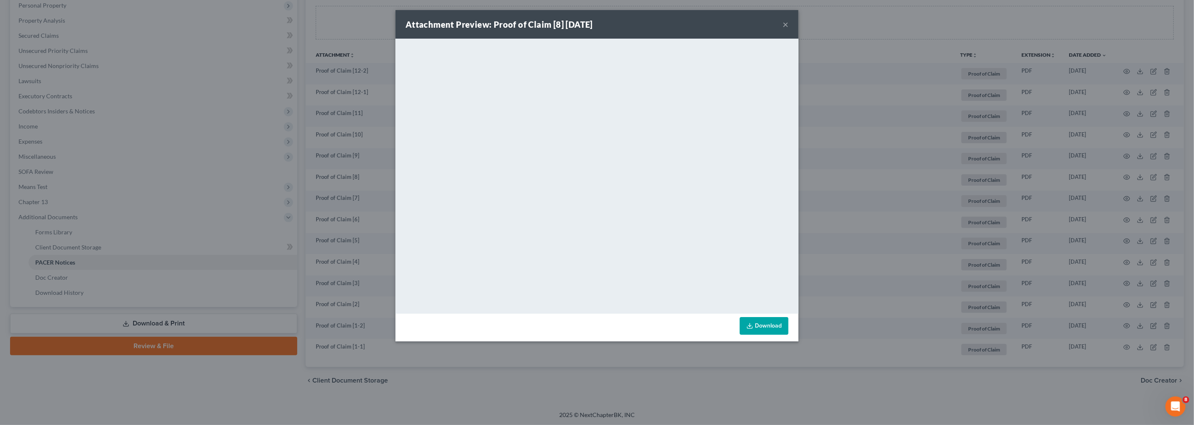
click at [787, 26] on button "×" at bounding box center [786, 24] width 6 height 10
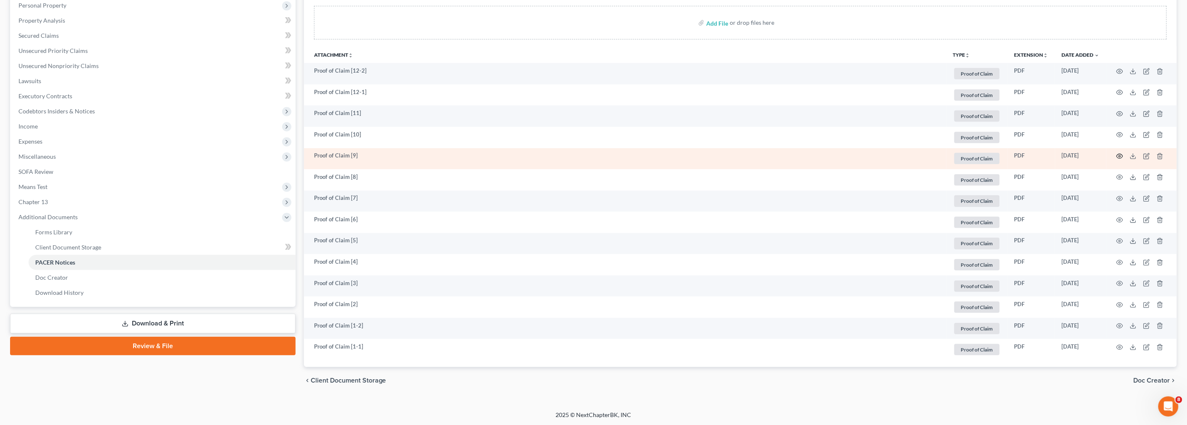
click at [1117, 155] on icon "button" at bounding box center [1119, 156] width 7 height 7
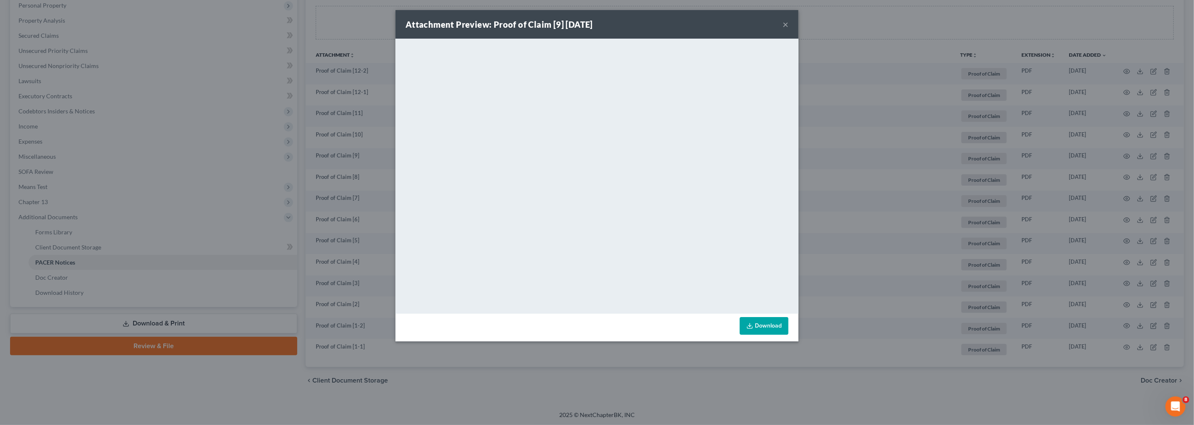
click at [784, 23] on button "×" at bounding box center [786, 24] width 6 height 10
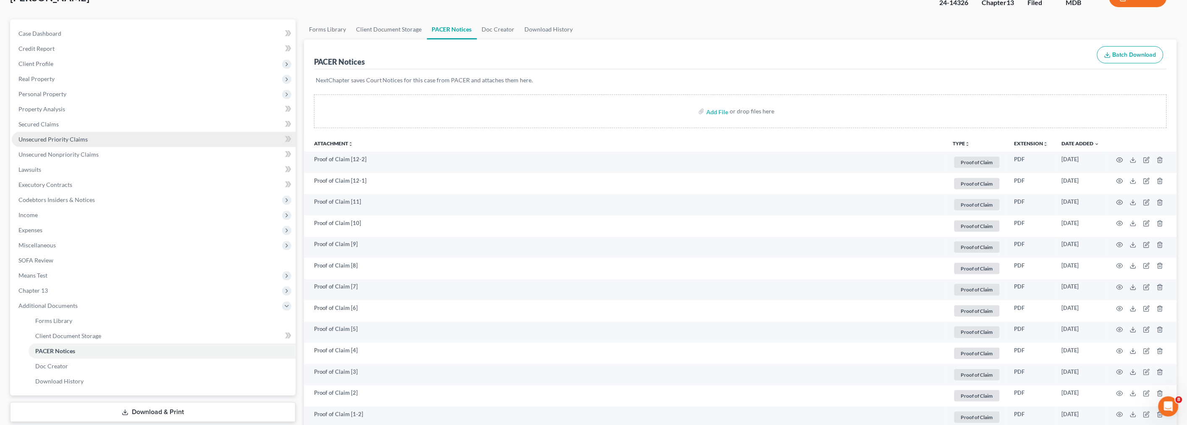
scroll to position [0, 0]
